Goal: Information Seeking & Learning: Check status

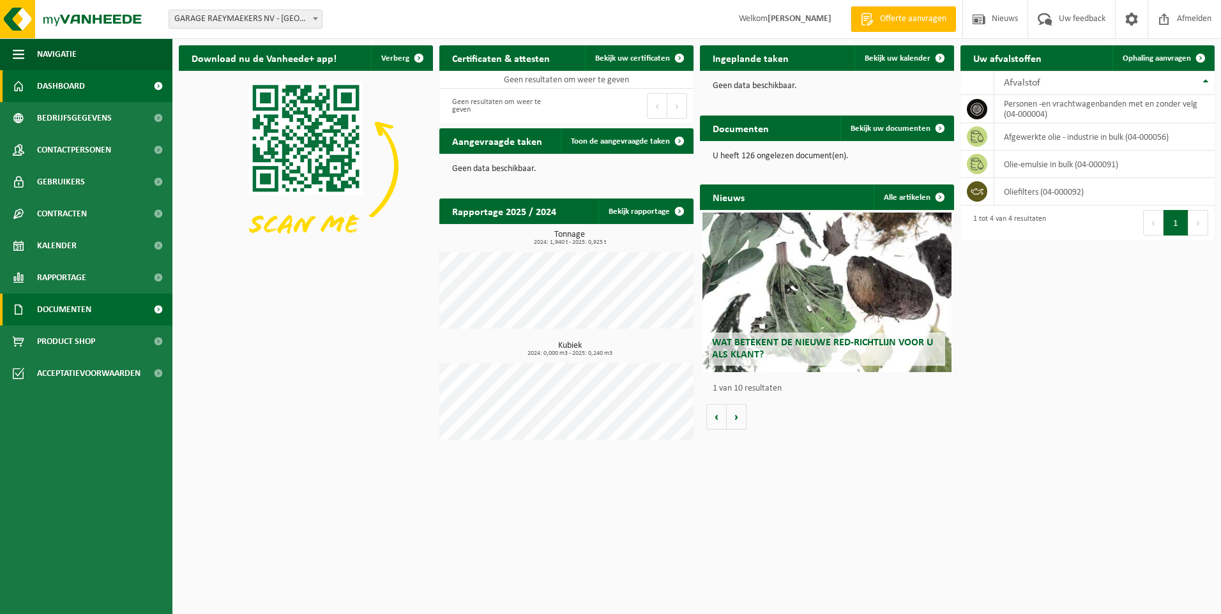
click at [73, 306] on span "Documenten" at bounding box center [64, 310] width 54 height 32
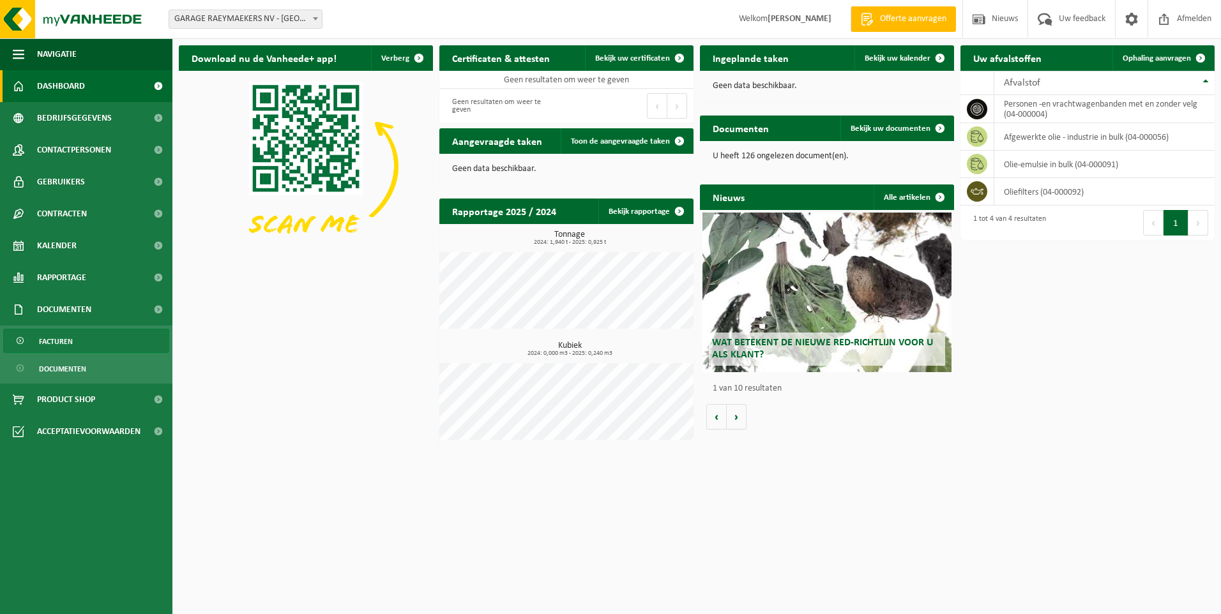
click at [70, 340] on span "Facturen" at bounding box center [56, 342] width 34 height 24
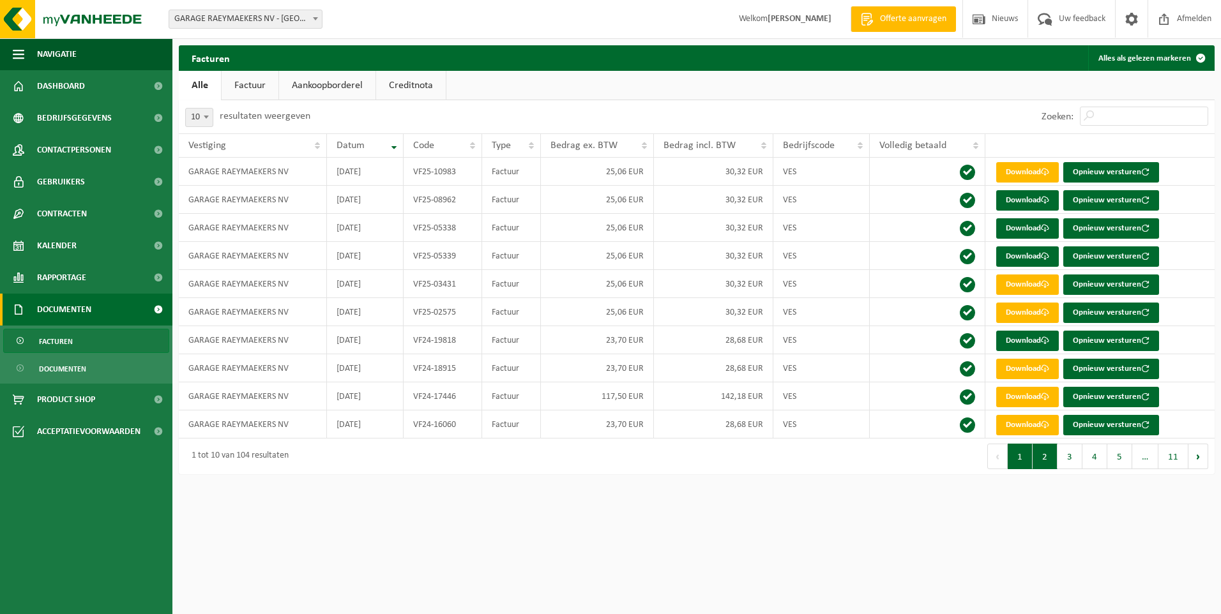
click at [1053, 460] on button "2" at bounding box center [1045, 457] width 25 height 26
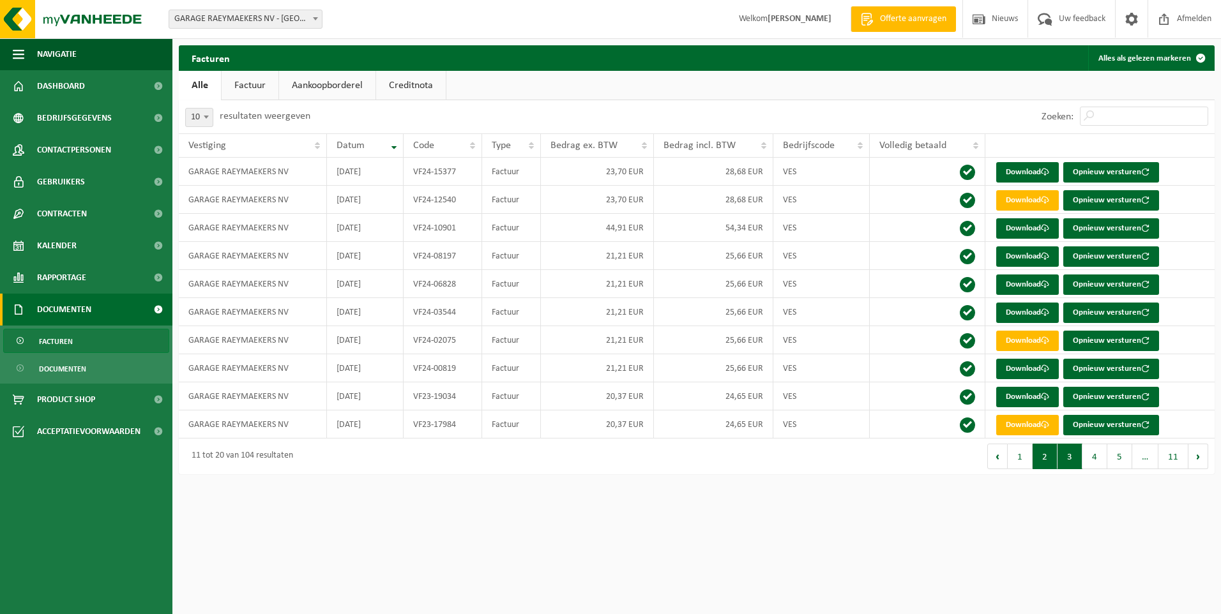
click at [1076, 460] on button "3" at bounding box center [1070, 457] width 25 height 26
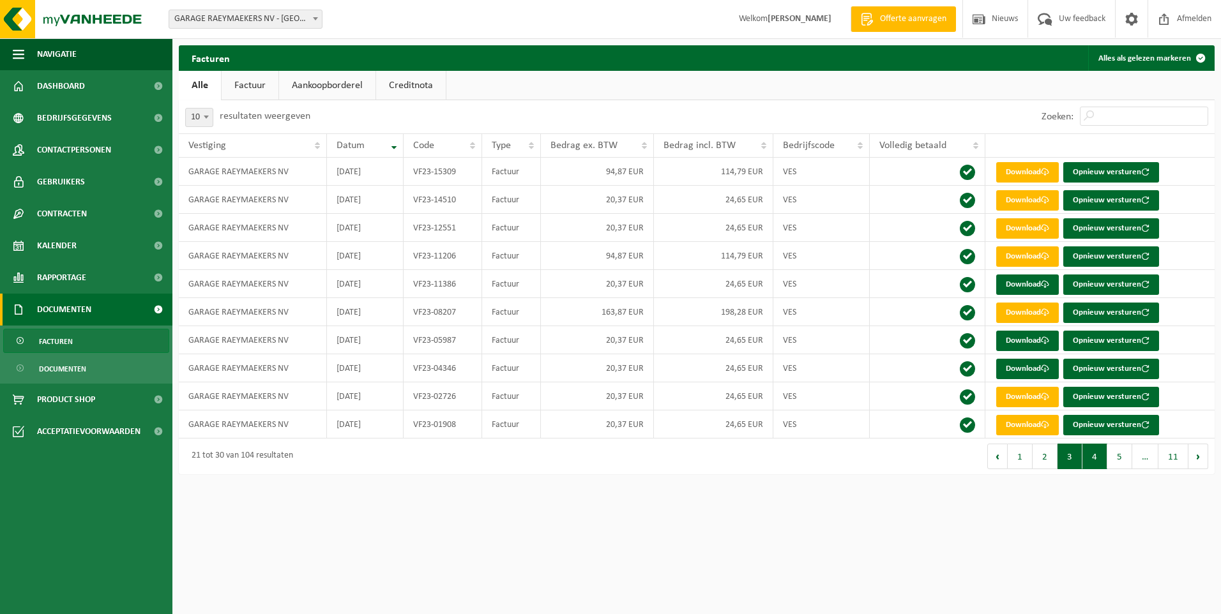
click at [1090, 460] on button "4" at bounding box center [1094, 457] width 25 height 26
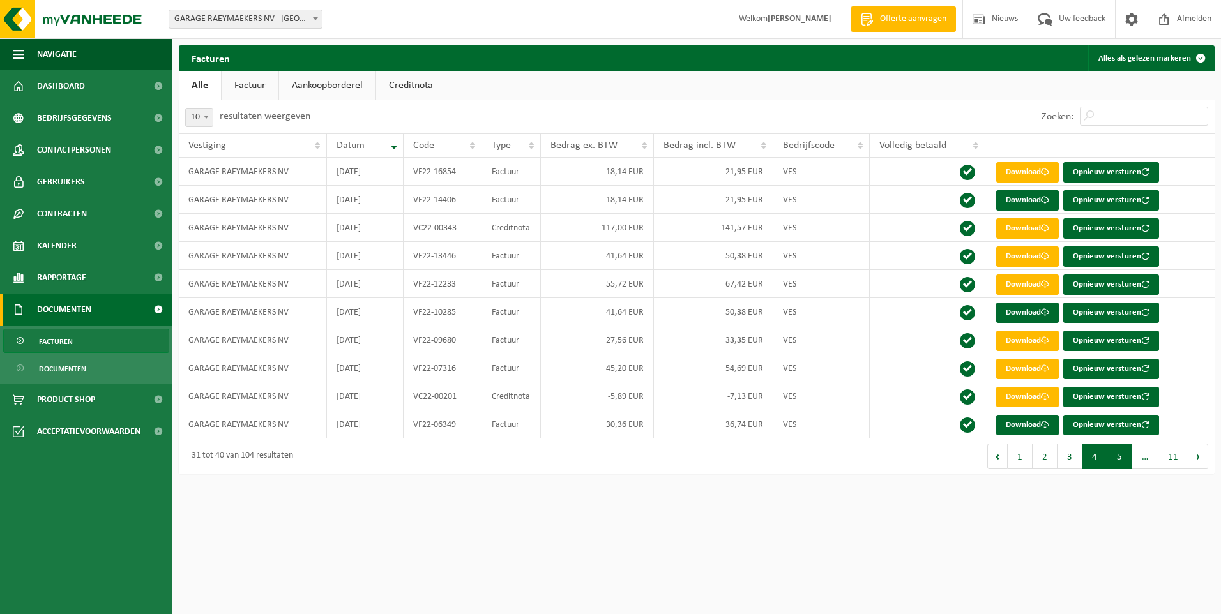
click at [1123, 464] on button "5" at bounding box center [1119, 457] width 25 height 26
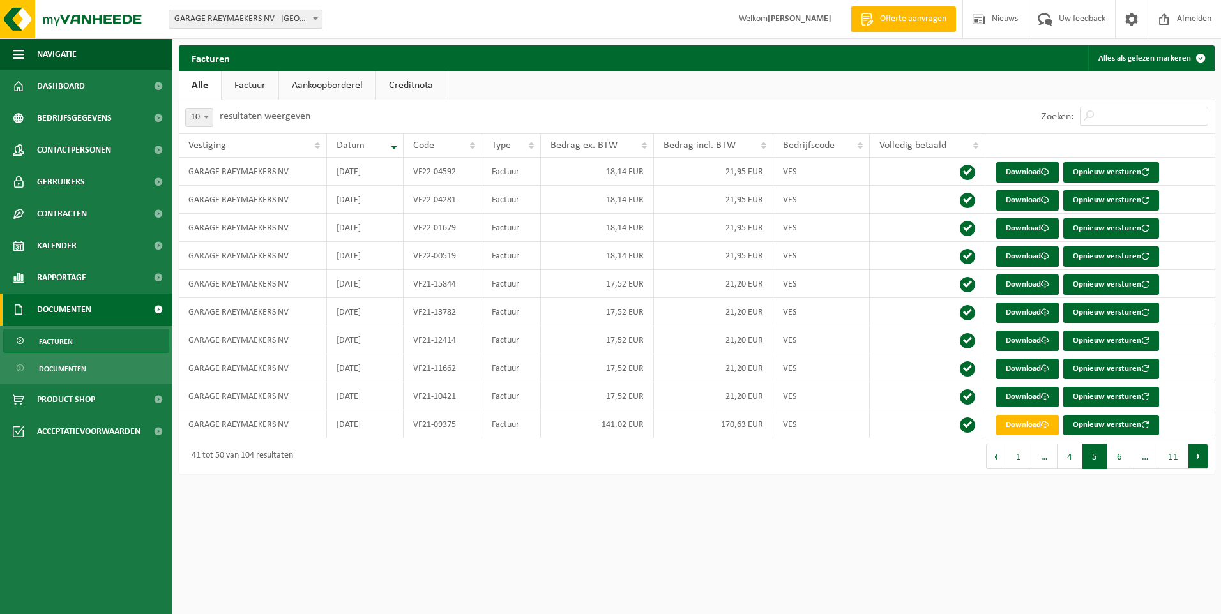
click at [1194, 466] on button "Volgende" at bounding box center [1199, 457] width 20 height 26
click at [1120, 460] on button "7" at bounding box center [1119, 457] width 25 height 26
click at [1121, 459] on button "8" at bounding box center [1119, 457] width 25 height 26
click at [0, 0] on div at bounding box center [0, 0] width 0 height 0
click at [1121, 459] on button "9" at bounding box center [1116, 457] width 25 height 26
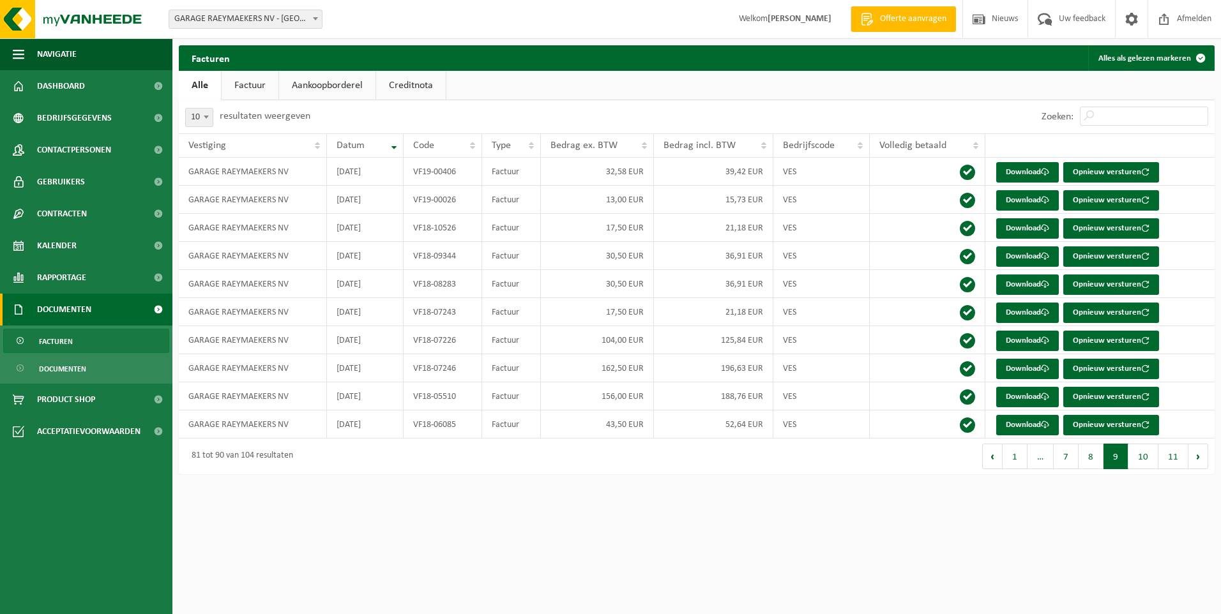
click at [1121, 459] on button "9" at bounding box center [1116, 457] width 25 height 26
click at [1139, 457] on button "10" at bounding box center [1143, 457] width 30 height 26
click at [1169, 455] on button "11" at bounding box center [1173, 457] width 30 height 26
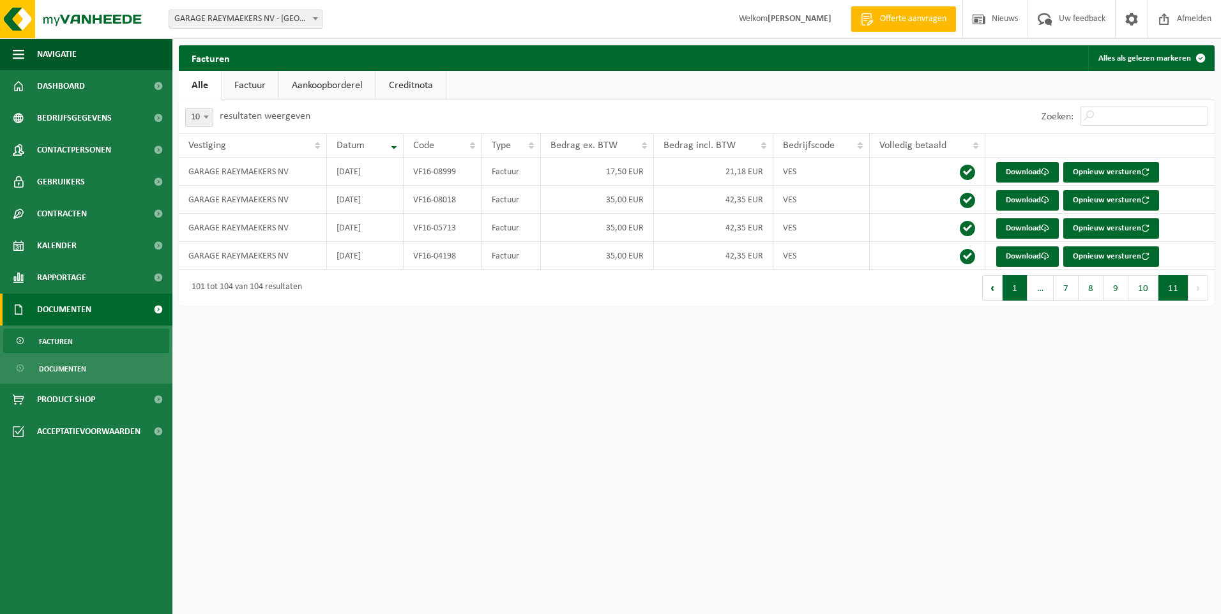
click at [1017, 297] on button "1" at bounding box center [1015, 288] width 25 height 26
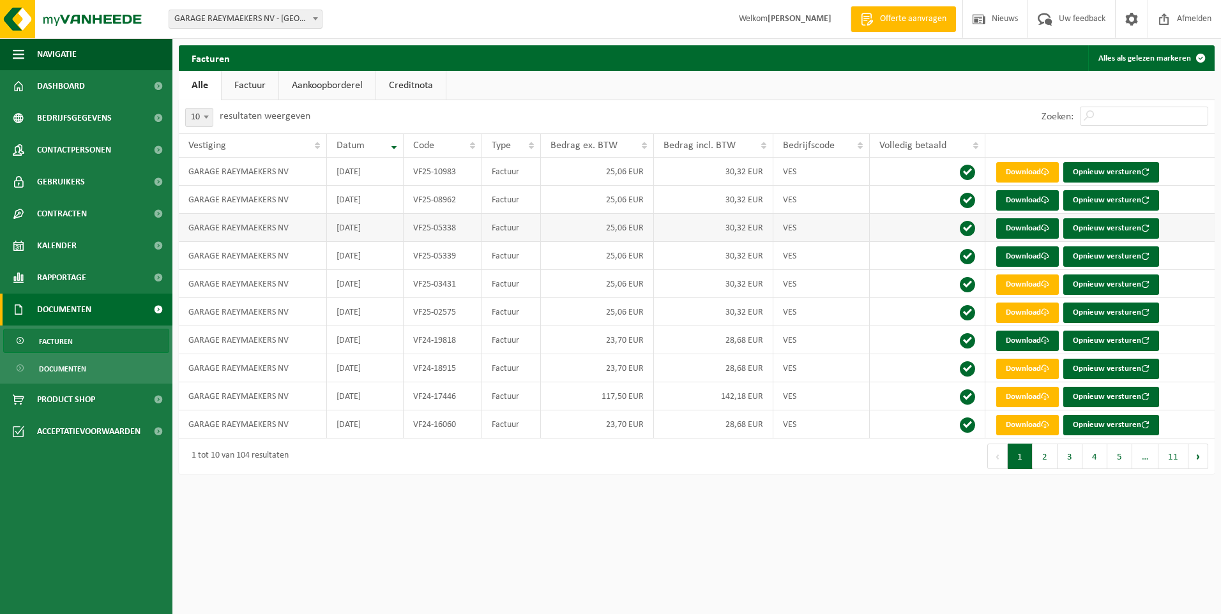
click at [908, 230] on td at bounding box center [927, 228] width 115 height 28
click at [243, 84] on link "Factuur" at bounding box center [250, 85] width 57 height 29
click at [402, 87] on link "Creditnota" at bounding box center [412, 85] width 70 height 29
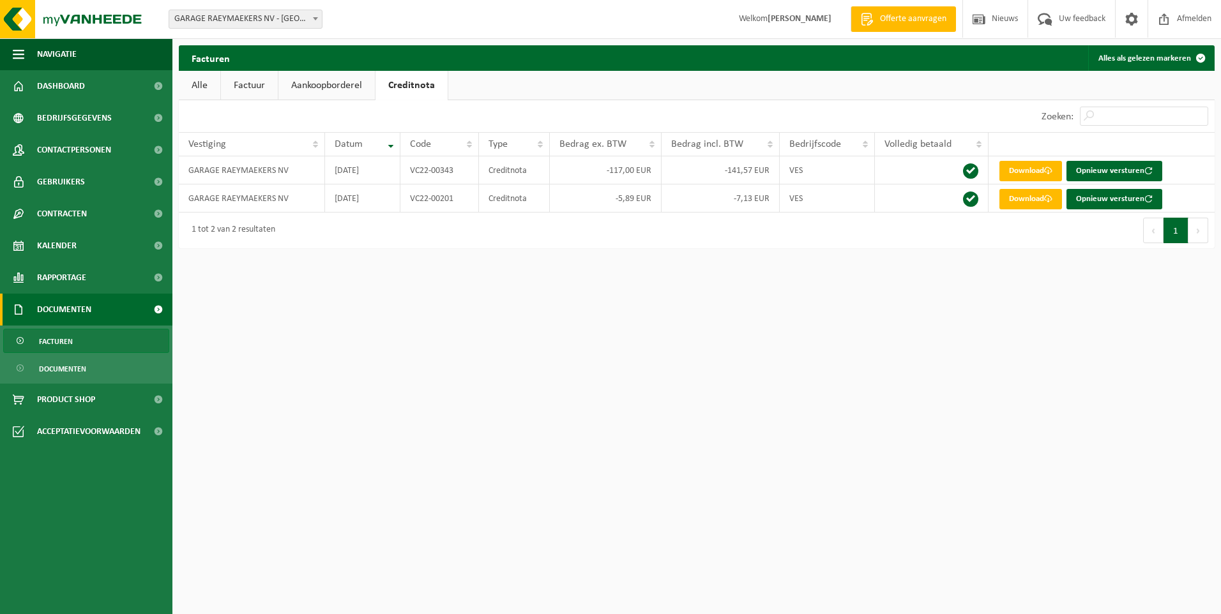
click at [342, 84] on link "Aankoopborderel" at bounding box center [326, 85] width 96 height 29
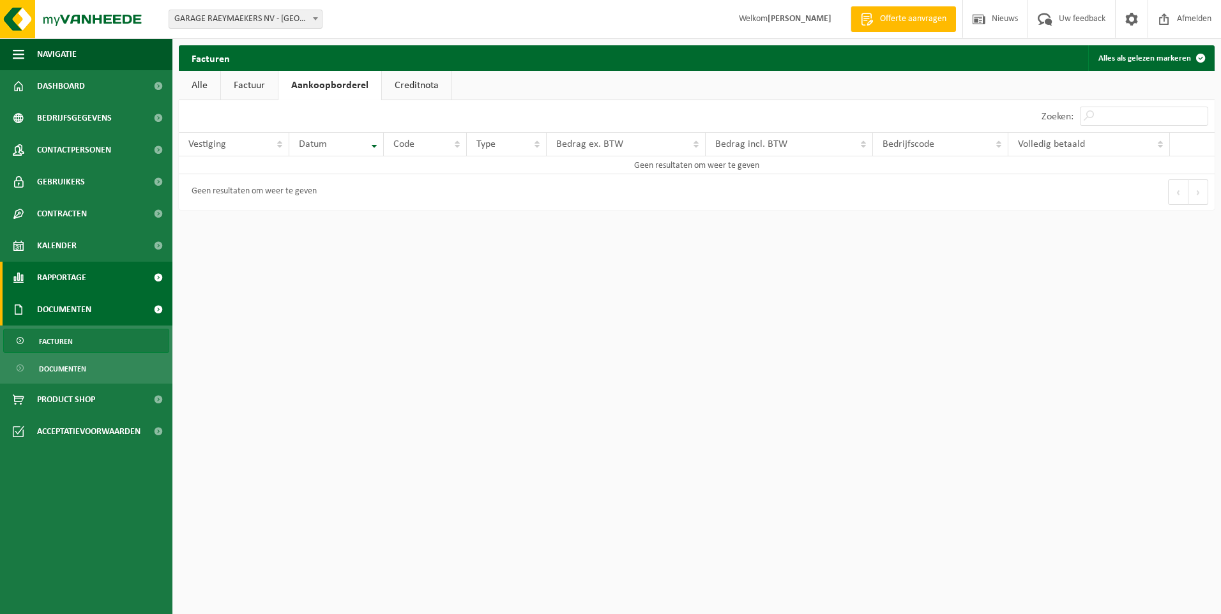
click at [80, 277] on span "Rapportage" at bounding box center [61, 278] width 49 height 32
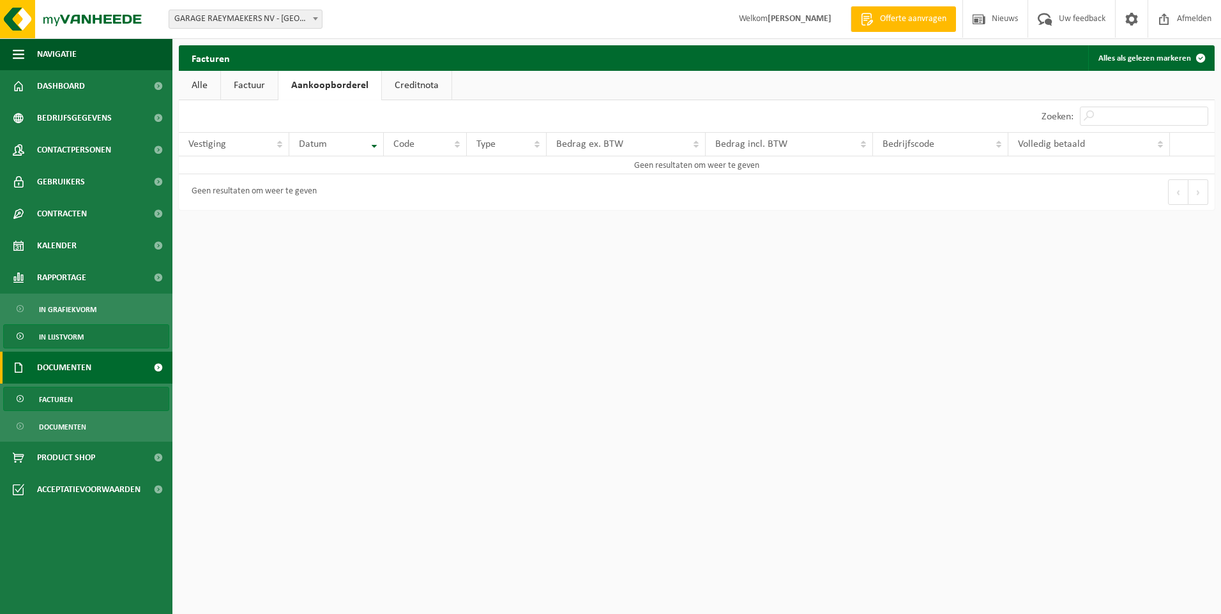
click at [72, 336] on span "In lijstvorm" at bounding box center [61, 337] width 45 height 24
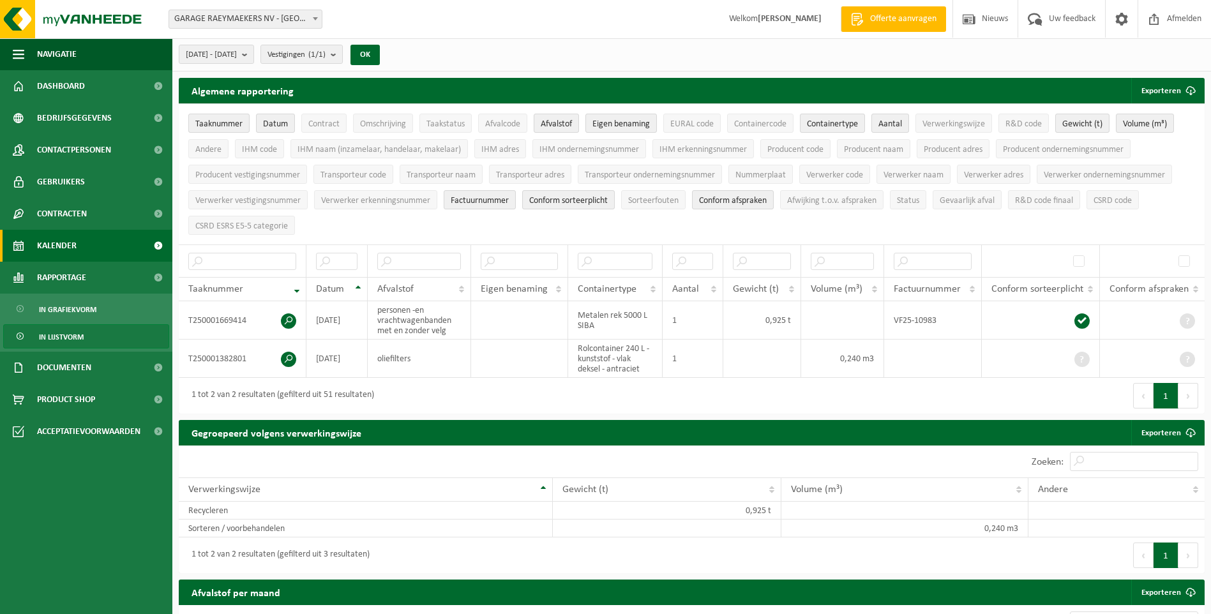
click at [79, 239] on link "Kalender" at bounding box center [86, 246] width 172 height 32
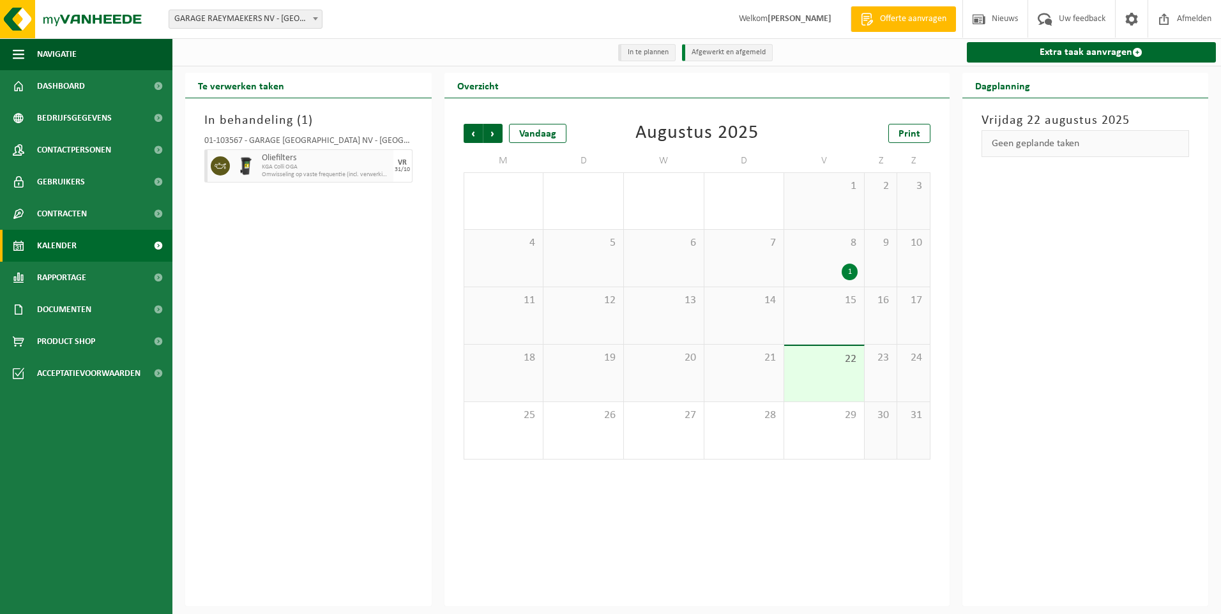
click at [846, 271] on div "1" at bounding box center [850, 272] width 16 height 17
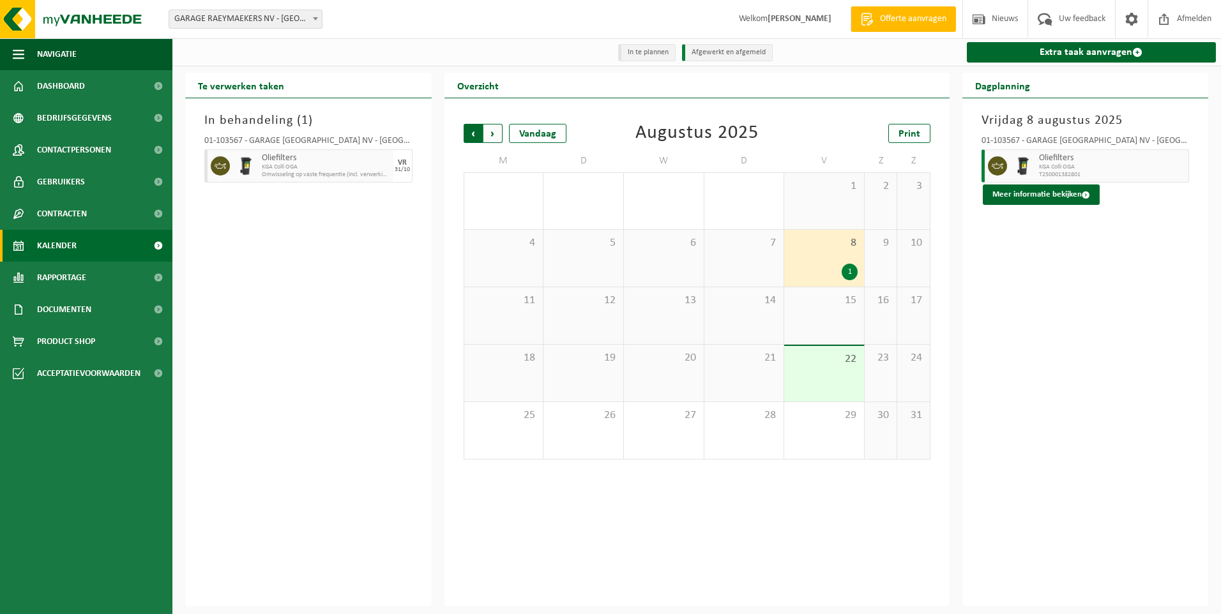
click at [494, 137] on span "Volgende" at bounding box center [492, 133] width 19 height 19
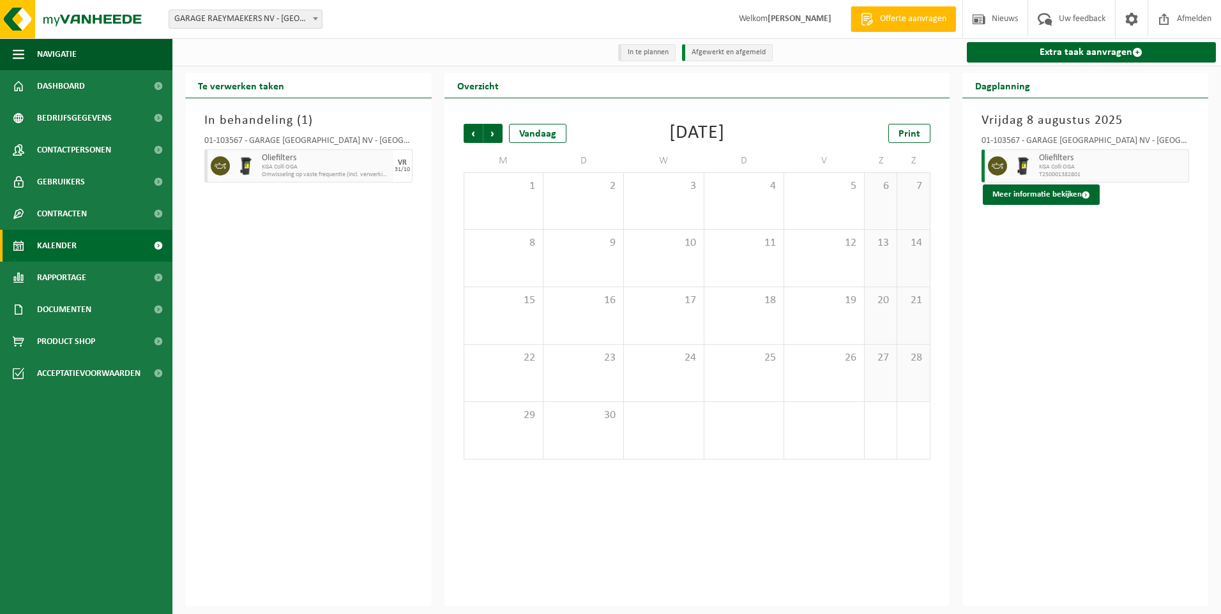
click at [494, 137] on span "Volgende" at bounding box center [492, 133] width 19 height 19
